Goal: Information Seeking & Learning: Check status

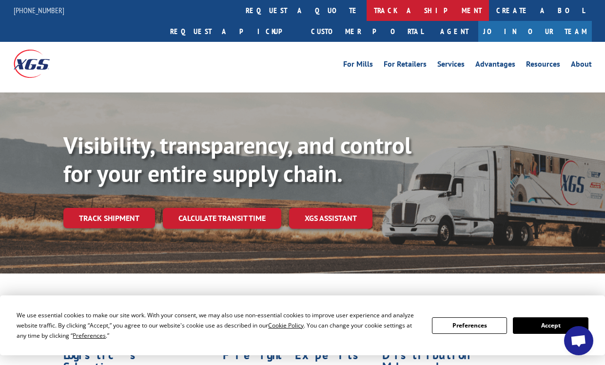
click at [366, 11] on link "track a shipment" at bounding box center [427, 10] width 122 height 21
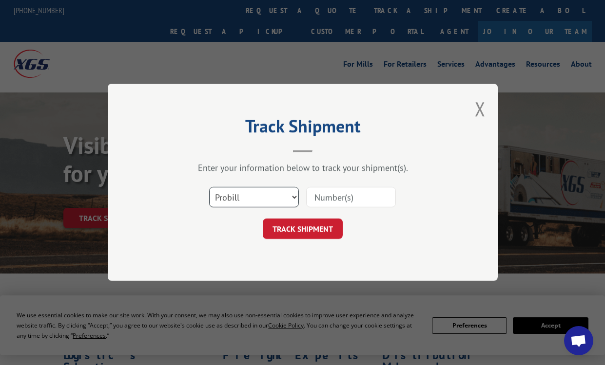
click at [253, 199] on select "Select category... Probill BOL PO" at bounding box center [254, 198] width 90 height 20
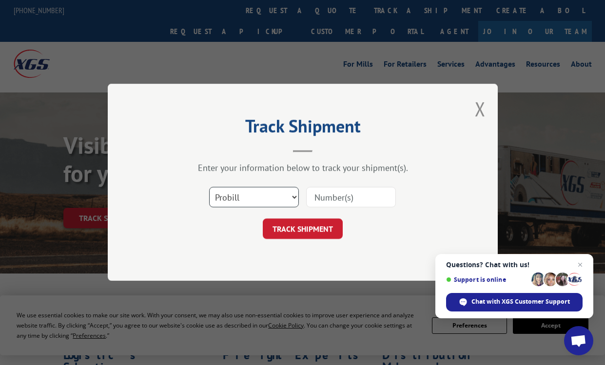
select select "bol"
click at [209, 188] on select "Select category... Probill BOL PO" at bounding box center [254, 198] width 90 height 20
click at [339, 197] on input at bounding box center [351, 198] width 90 height 20
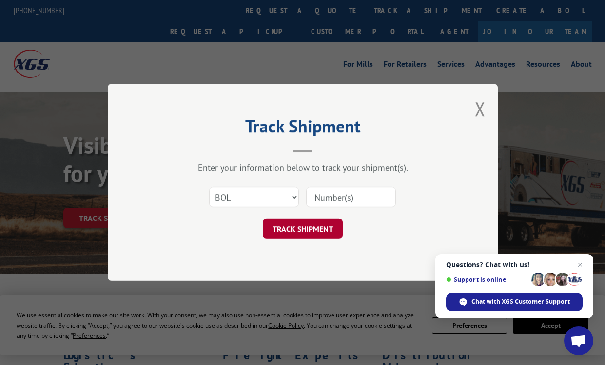
paste input "3049112"
type input "3049112"
click at [316, 229] on button "TRACK SHIPMENT" at bounding box center [303, 229] width 80 height 20
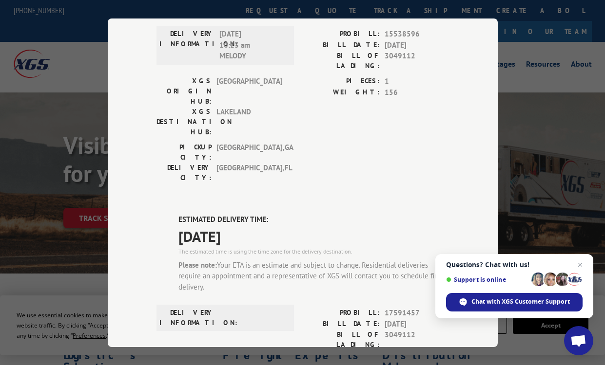
scroll to position [49, 0]
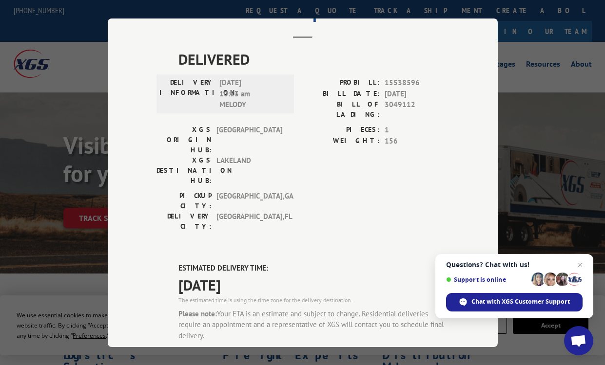
click at [391, 204] on div "DELIVERED DELIVERY INFORMATION: [DATE] 10:23 am MELODY PROBILL: 15538596 BILL D…" at bounding box center [302, 366] width 292 height 636
click at [582, 264] on span "Open chat" at bounding box center [580, 265] width 12 height 12
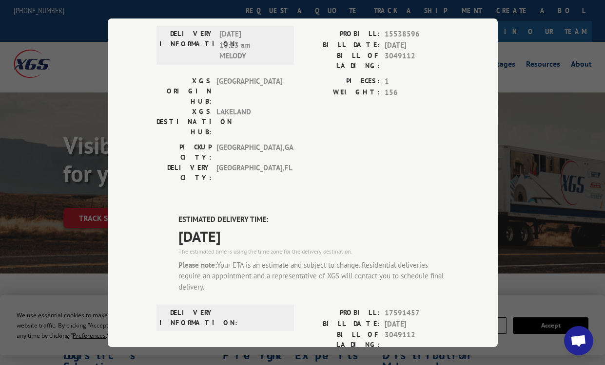
scroll to position [146, 0]
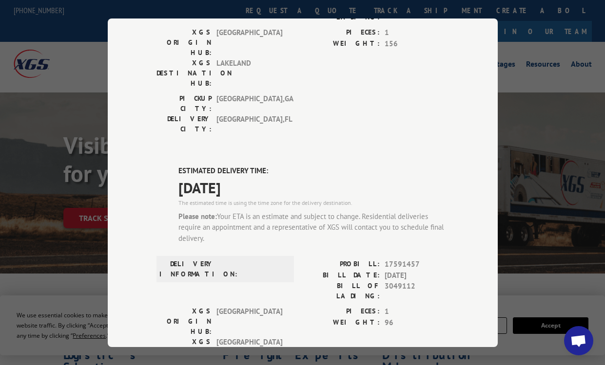
drag, startPoint x: 177, startPoint y: 109, endPoint x: 241, endPoint y: 136, distance: 69.9
click at [241, 166] on div "ESTIMATED DELIVERY TIME: [DATE] The estimated time is using the time zone for t…" at bounding box center [313, 209] width 270 height 86
click at [384, 259] on span "17591457" at bounding box center [416, 264] width 64 height 11
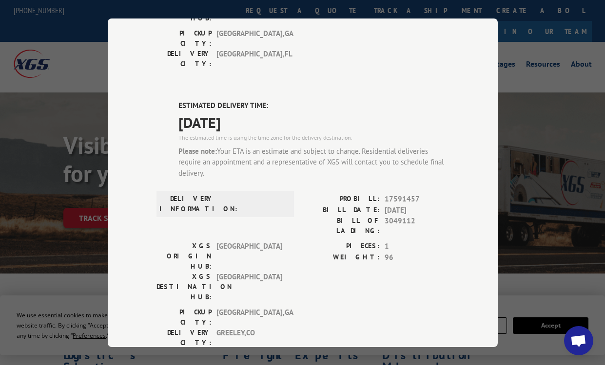
scroll to position [195, 0]
